Goal: Navigation & Orientation: Go to known website

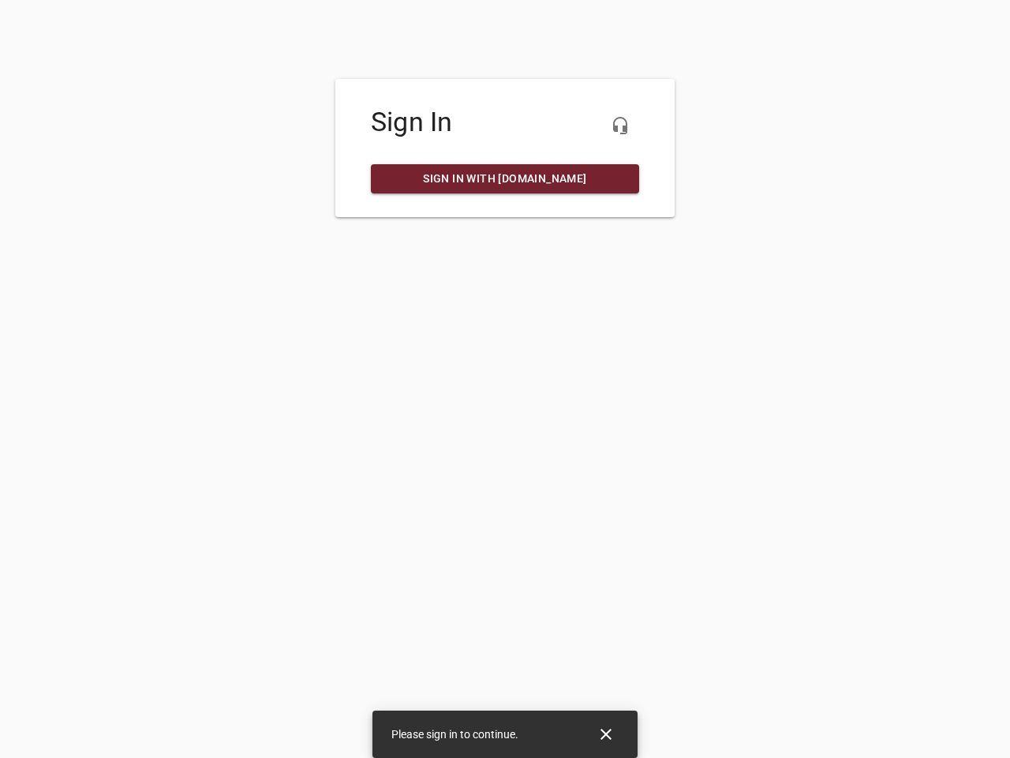
click at [620, 125] on icon "button" at bounding box center [620, 125] width 19 height 19
click at [606, 734] on icon "Close" at bounding box center [606, 733] width 11 height 11
